Goal: Navigation & Orientation: Find specific page/section

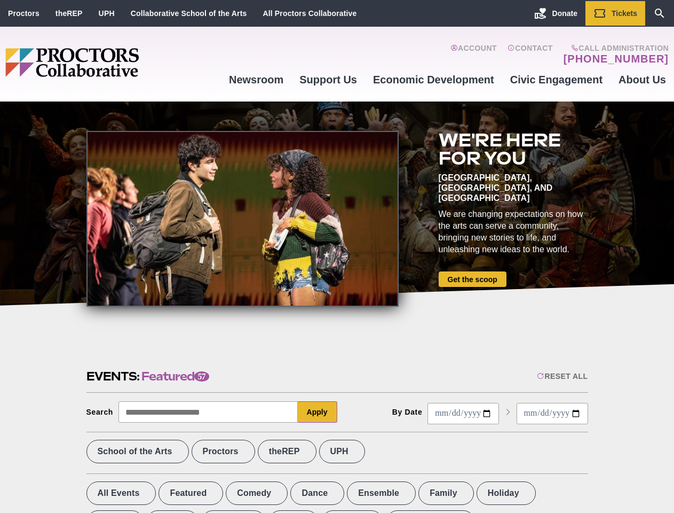
click at [337, 256] on div at bounding box center [242, 219] width 312 height 176
click at [562, 376] on div "Reset All" at bounding box center [562, 376] width 51 height 9
click at [318, 412] on button "Apply" at bounding box center [318, 411] width 40 height 21
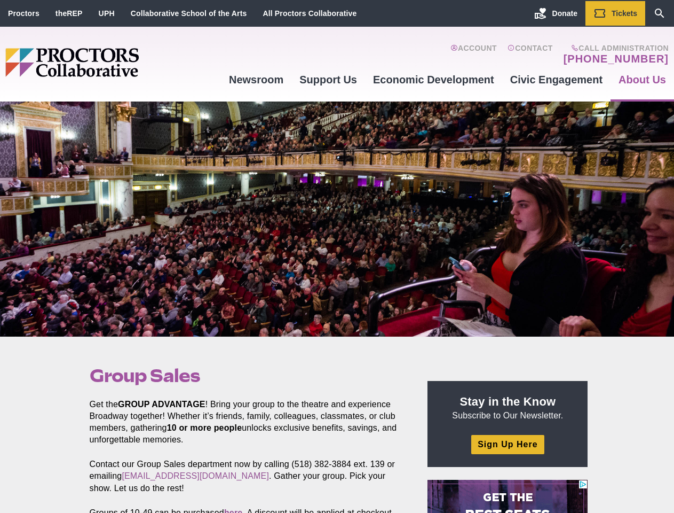
click at [337, 256] on div at bounding box center [337, 218] width 674 height 235
